Goal: Communication & Community: Connect with others

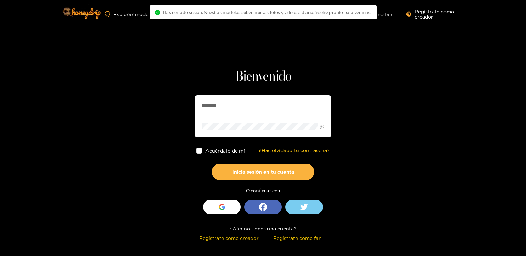
click at [231, 106] on input "*********" at bounding box center [262, 105] width 137 height 21
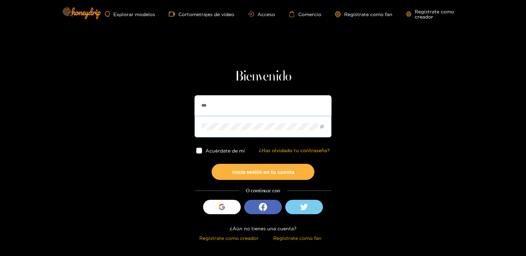
type input "**********"
click at [211, 164] on button "Inicia sesión en tu cuenta" at bounding box center [262, 172] width 103 height 16
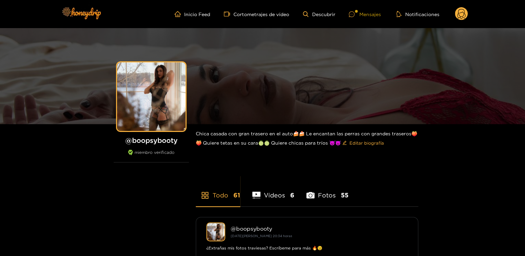
click at [368, 12] on font "Mensajes" at bounding box center [370, 14] width 22 height 5
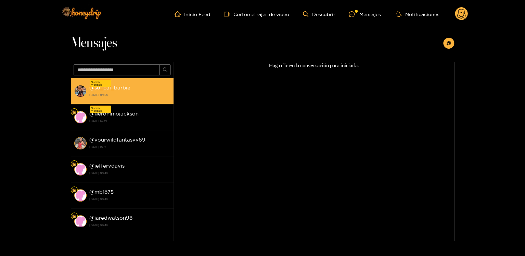
click at [108, 95] on font "[DATE] 09:56" at bounding box center [98, 94] width 18 height 3
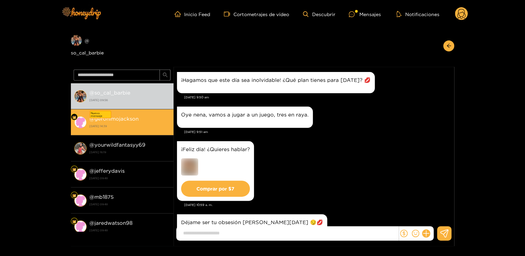
scroll to position [1238, 0]
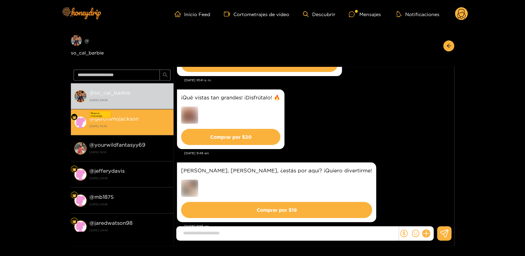
click at [125, 116] on font "gerónimojackson" at bounding box center [116, 119] width 44 height 6
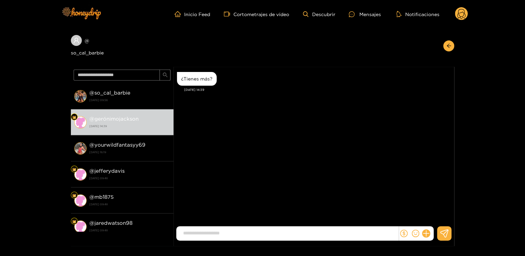
drag, startPoint x: 401, startPoint y: 69, endPoint x: 401, endPoint y: 22, distance: 46.9
click at [402, 66] on div "@ so_cal_barbie @ so_cal_barbie [DATE] 09:56 @ gerónimojackson [DATE] 14:39 @ y…" at bounding box center [262, 137] width 383 height 218
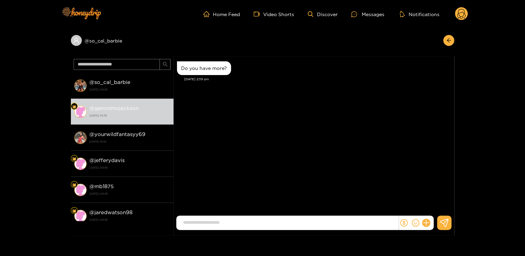
click at [214, 134] on div "[PERSON_NAME] Do you have more? [DATE] 2:39 pm" at bounding box center [313, 136] width 281 height 161
click at [466, 14] on circle at bounding box center [461, 13] width 13 height 13
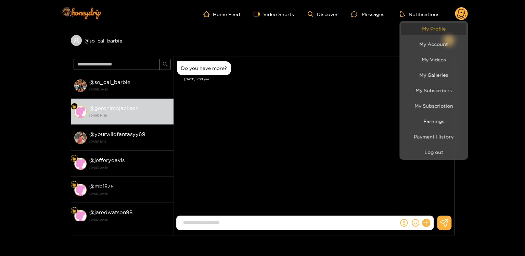
click at [441, 28] on link "My Profile" at bounding box center [433, 29] width 65 height 12
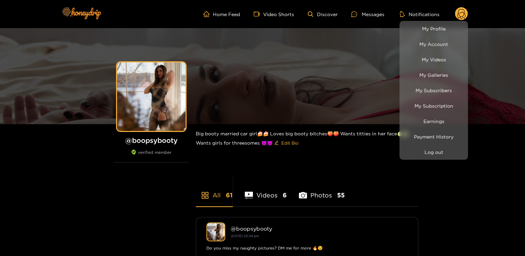
click at [163, 137] on div at bounding box center [262, 128] width 525 height 256
click at [163, 137] on h1 "@ boopsybooty" at bounding box center [151, 140] width 75 height 9
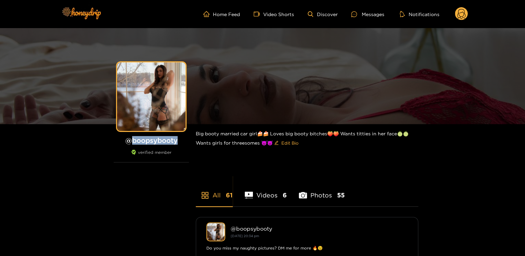
copy h1 "boopsybooty"
click at [461, 19] on circle at bounding box center [461, 13] width 13 height 13
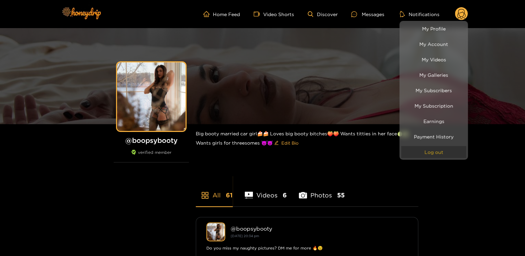
click at [430, 154] on button "Log out" at bounding box center [433, 152] width 65 height 12
